Goal: Complete application form: Complete application form

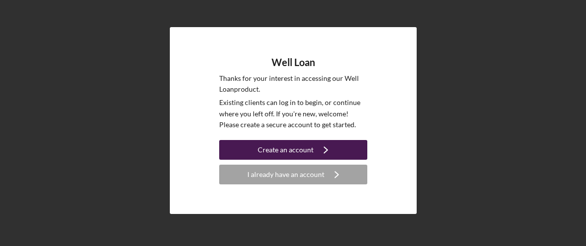
click at [311, 151] on div "Create an account" at bounding box center [286, 150] width 56 height 20
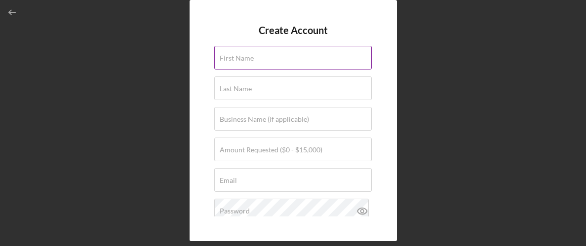
click at [223, 61] on label "First Name" at bounding box center [237, 58] width 34 height 8
click at [223, 61] on input "First Name" at bounding box center [292, 58] width 157 height 24
type input "[PERSON_NAME]"
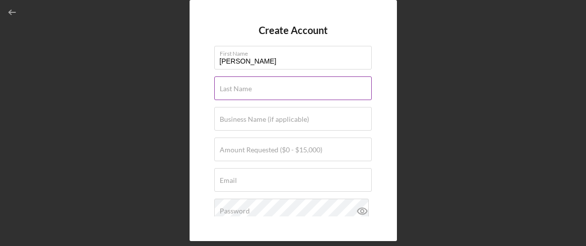
type input "[PERSON_NAME]"
type input "[EMAIL_ADDRESS][DOMAIN_NAME]"
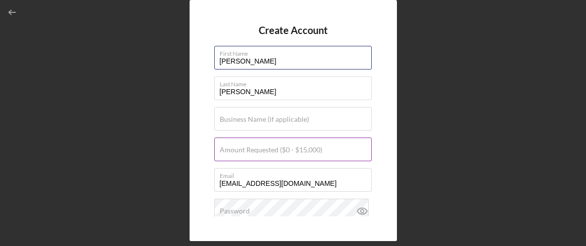
type input "[PERSON_NAME]"
click at [238, 149] on label "Amount Requested ($0 - $15,000)" at bounding box center [271, 150] width 103 height 8
click at [238, 149] on input "Amount Requested ($0 - $15,000)" at bounding box center [292, 150] width 157 height 24
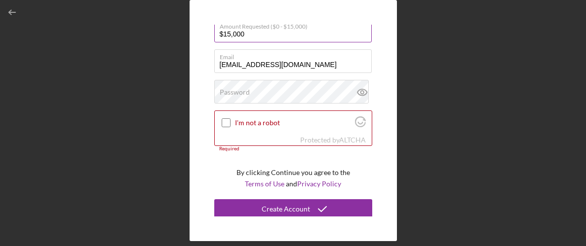
scroll to position [121, 0]
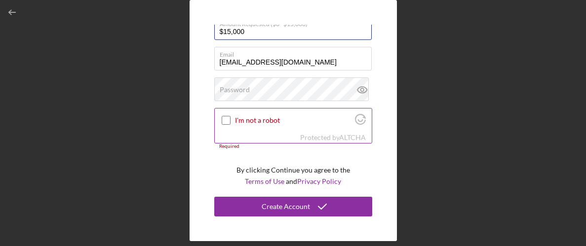
type input "$15,000"
click at [225, 118] on input "I'm not a robot" at bounding box center [226, 120] width 9 height 9
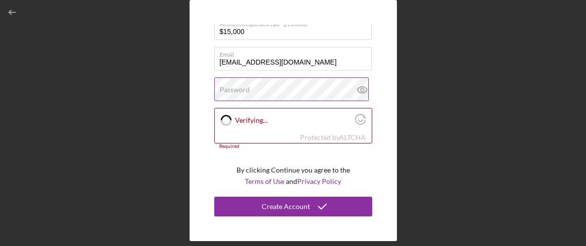
checkbox input "true"
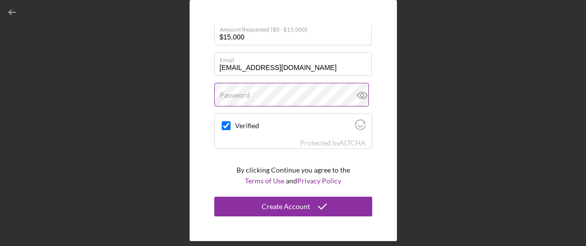
click at [239, 94] on label "Password" at bounding box center [235, 95] width 30 height 8
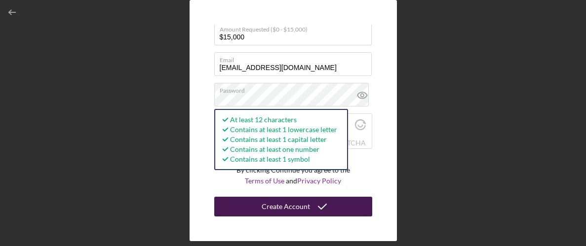
click at [281, 212] on div "Create Account" at bounding box center [286, 207] width 48 height 20
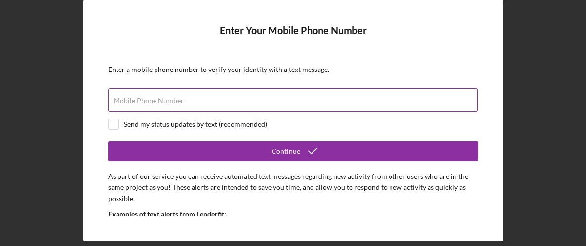
click at [140, 101] on label "Mobile Phone Number" at bounding box center [149, 101] width 70 height 8
click at [140, 101] on input "Mobile Phone Number" at bounding box center [293, 100] width 370 height 24
type input "[PHONE_NUMBER]"
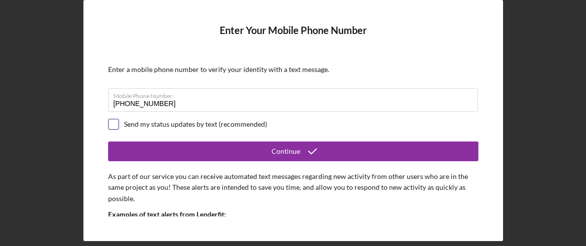
click at [113, 124] on input "checkbox" at bounding box center [114, 124] width 10 height 10
checkbox input "true"
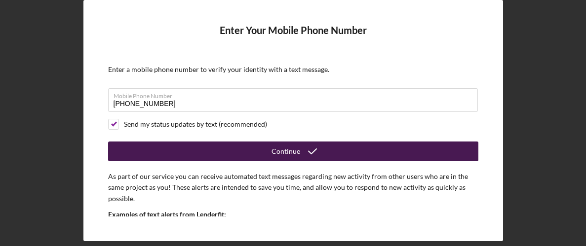
click at [186, 147] on button "Continue" at bounding box center [293, 152] width 370 height 20
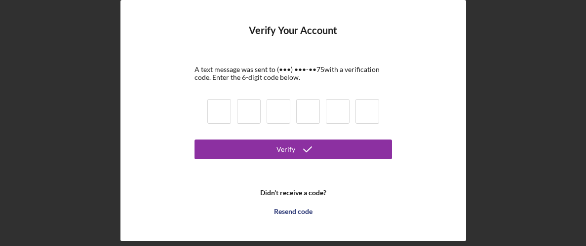
click at [216, 114] on input at bounding box center [219, 111] width 24 height 25
type input "8"
type input "5"
type input "0"
type input "4"
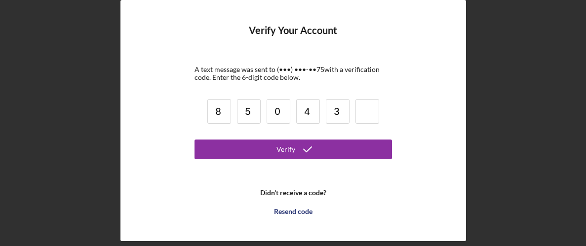
type input "3"
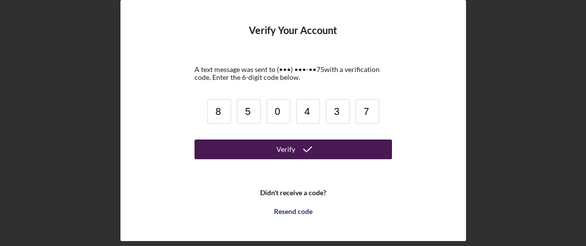
type input "7"
click at [274, 149] on button "Verify" at bounding box center [293, 150] width 197 height 20
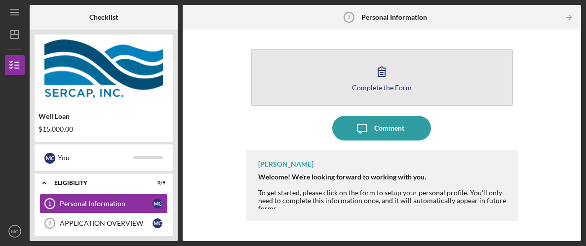
click at [404, 77] on button "Complete the Form Form" at bounding box center [382, 77] width 262 height 57
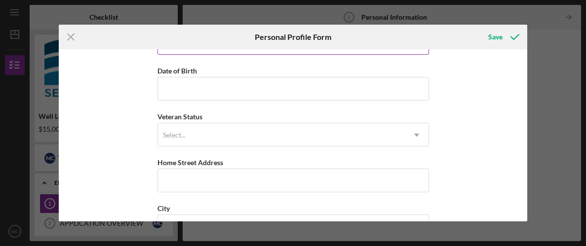
scroll to position [81, 0]
click at [414, 133] on icon "Icon/Dropdown Arrow" at bounding box center [417, 135] width 24 height 24
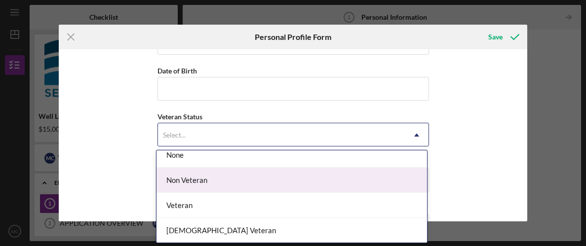
scroll to position [0, 0]
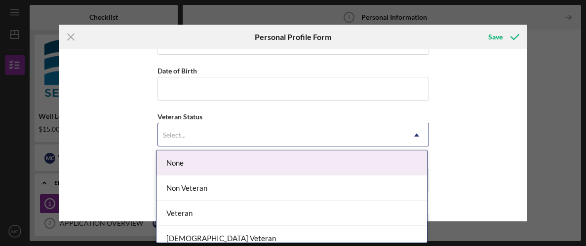
click at [490, 160] on div "First Name [PERSON_NAME] Middle Name Last Name [PERSON_NAME] Job Title Date of …" at bounding box center [293, 135] width 469 height 172
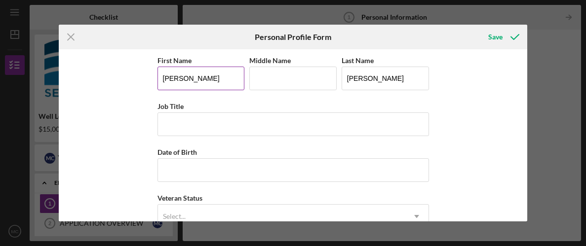
click at [181, 76] on input "[PERSON_NAME]" at bounding box center [200, 79] width 87 height 24
type input "M"
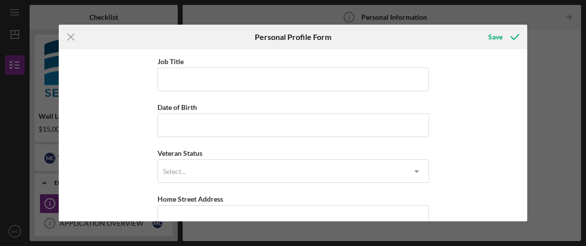
scroll to position [45, 0]
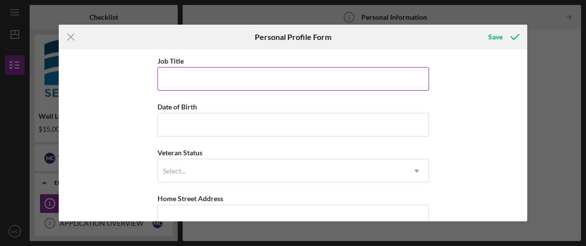
type input "[PERSON_NAME]"
click at [166, 77] on input "Job Title" at bounding box center [293, 79] width 272 height 24
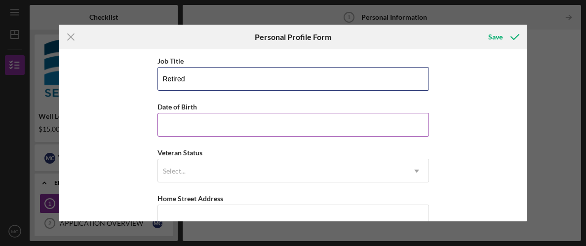
type input "Retired"
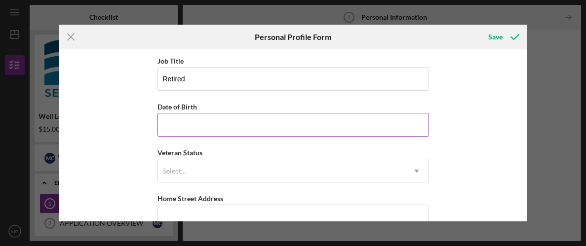
click at [164, 123] on input "Date of Birth" at bounding box center [293, 125] width 272 height 24
type input "1m/dd/yyyy"
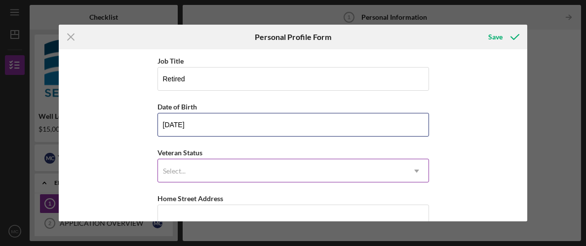
type input "[DATE]"
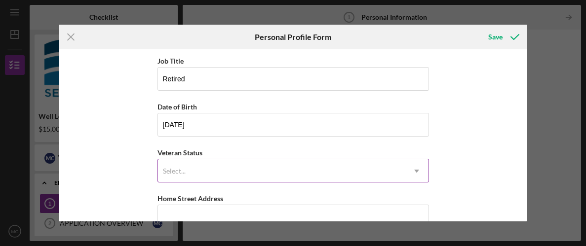
click at [168, 169] on div "Select..." at bounding box center [174, 171] width 23 height 8
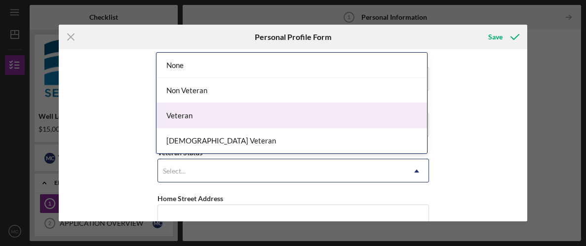
click at [188, 114] on div "Veteran" at bounding box center [292, 115] width 271 height 25
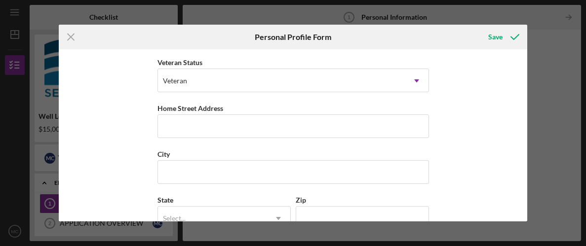
scroll to position [137, 0]
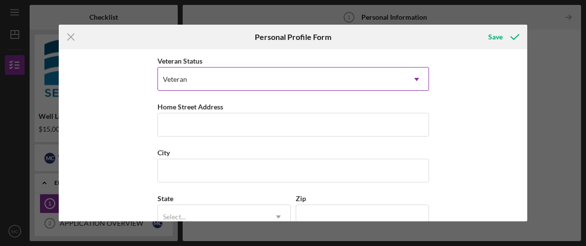
click at [414, 79] on use at bounding box center [416, 79] width 5 height 3
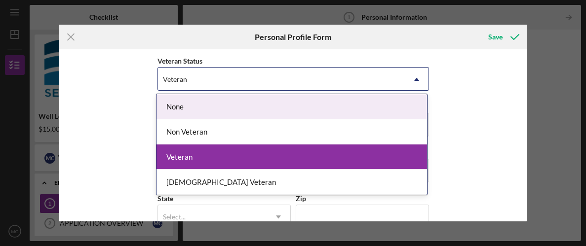
click at [481, 104] on div "First Name [PERSON_NAME] Middle Name Last Name [PERSON_NAME] Title Retired Date…" at bounding box center [293, 135] width 469 height 172
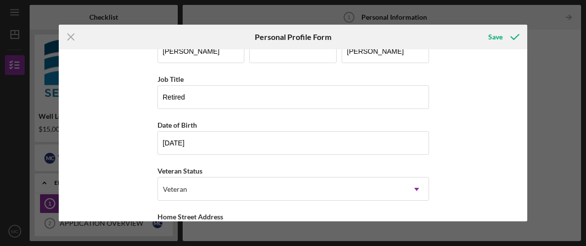
scroll to position [0, 0]
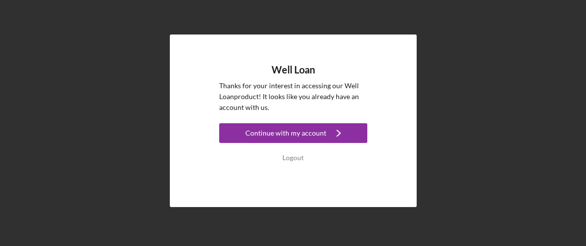
click at [488, 106] on div "Well Loan Thanks for your interest in accessing our Well Loan product! It looks…" at bounding box center [293, 120] width 576 height 241
